Goal: Information Seeking & Learning: Find specific fact

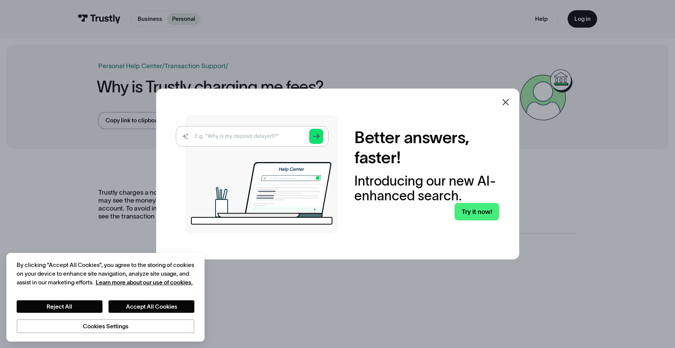
click at [507, 107] on div at bounding box center [505, 102] width 9 height 9
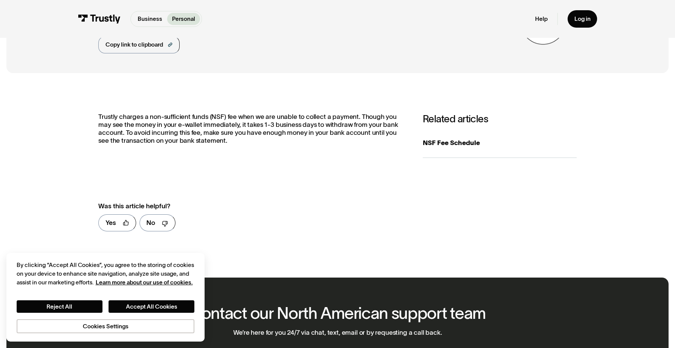
scroll to position [77, 0]
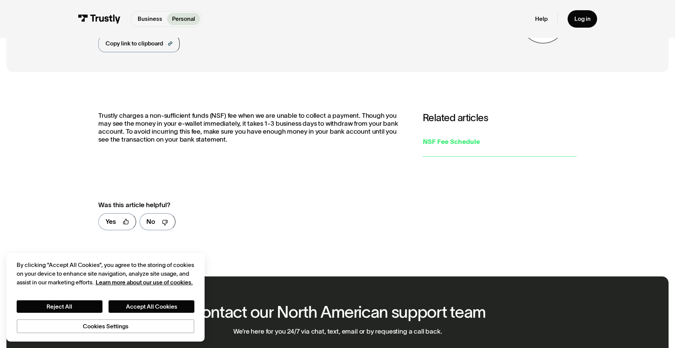
click at [452, 141] on div "NSF Fee Schedule" at bounding box center [500, 142] width 154 height 10
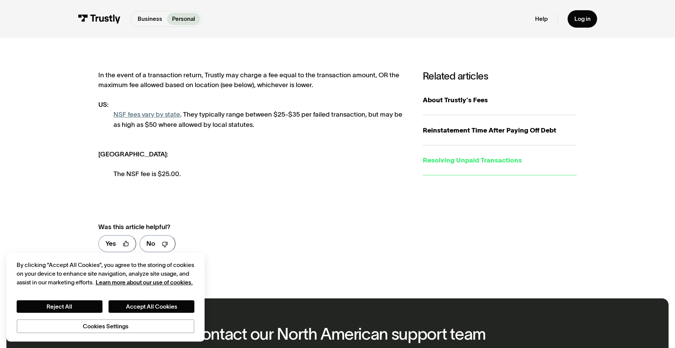
scroll to position [144, 0]
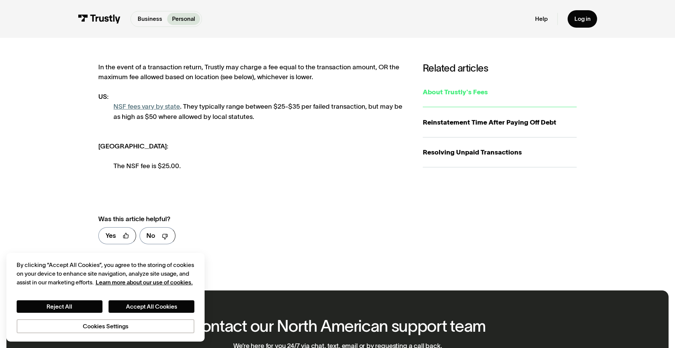
click at [443, 92] on div "About Trustly's Fees" at bounding box center [500, 92] width 154 height 10
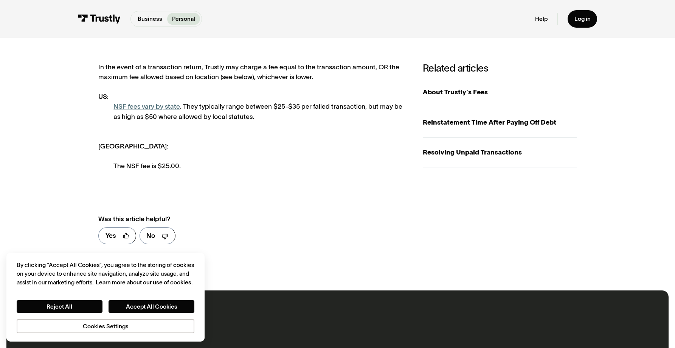
click at [147, 106] on link "NSF fees vary by state" at bounding box center [146, 105] width 67 height 7
click at [201, 124] on div "In the event of a transaction return, Trustly may charge a fee equal to the tra…" at bounding box center [252, 116] width 308 height 109
click at [201, 107] on div "NSF fees vary by state . They typically range between $25-$35 per failed transa…" at bounding box center [259, 111] width 293 height 20
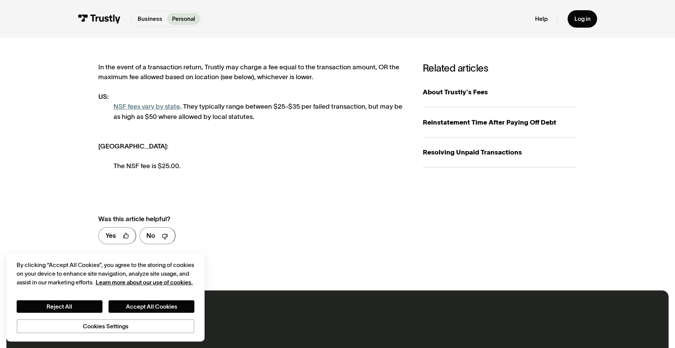
click at [205, 115] on div "NSF fees vary by state . They typically range between $25-$35 per failed transa…" at bounding box center [259, 111] width 293 height 20
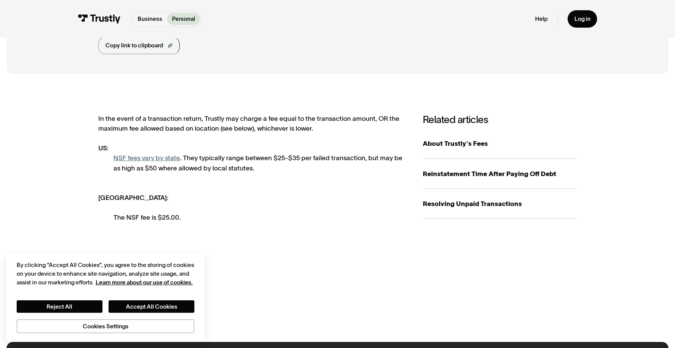
scroll to position [82, 0]
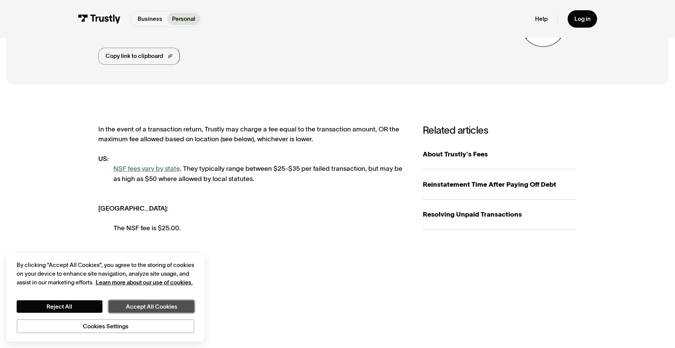
click at [157, 306] on button "Accept All Cookies" at bounding box center [152, 306] width 86 height 12
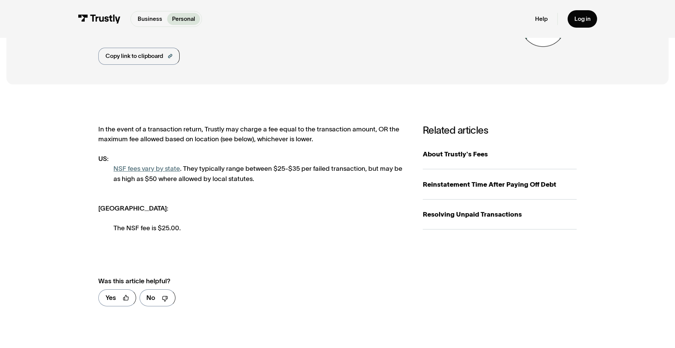
click at [289, 205] on div "In the event of a transaction return, Trustly may charge a fee equal to the tra…" at bounding box center [252, 178] width 308 height 109
click at [151, 168] on link "NSF fees vary by state" at bounding box center [146, 168] width 67 height 7
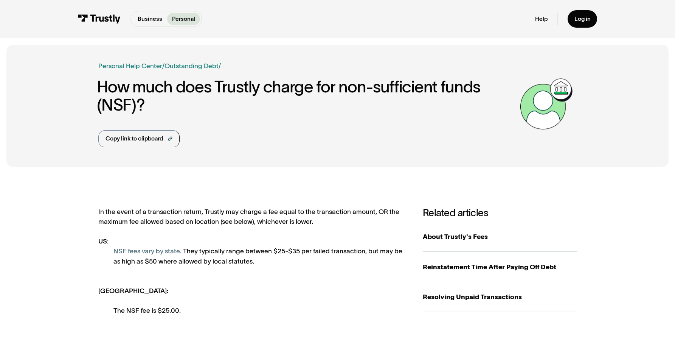
click at [165, 252] on link "NSF fees vary by state" at bounding box center [146, 250] width 67 height 7
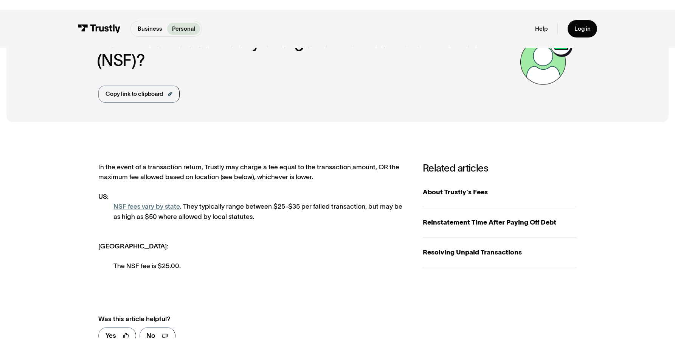
scroll to position [63, 0]
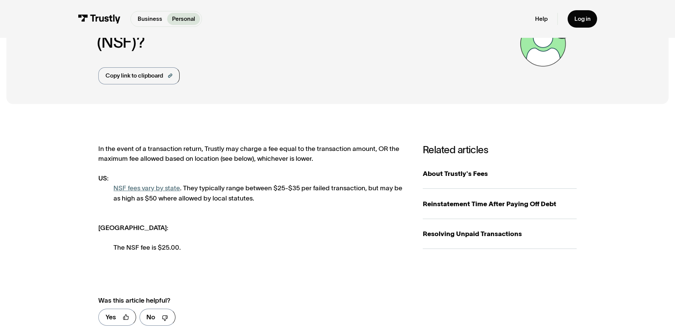
click at [160, 189] on link "NSF fees vary by state" at bounding box center [146, 187] width 67 height 7
